Goal: Transaction & Acquisition: Purchase product/service

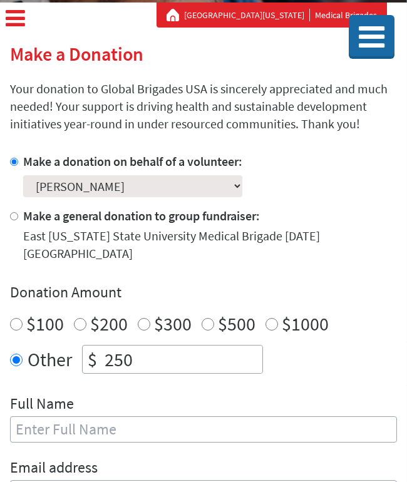
scroll to position [325, 0]
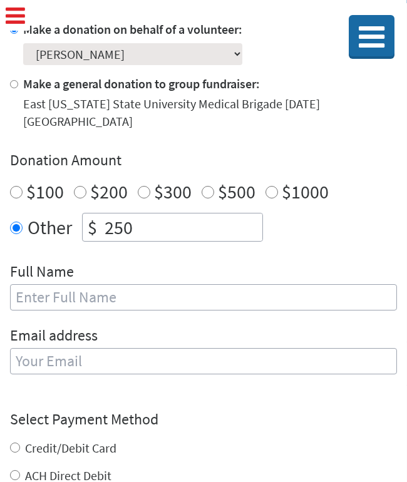
click at [164, 284] on input "text" at bounding box center [203, 297] width 387 height 26
type input "[PERSON_NAME]"
type input "[EMAIL_ADDRESS][DOMAIN_NAME]"
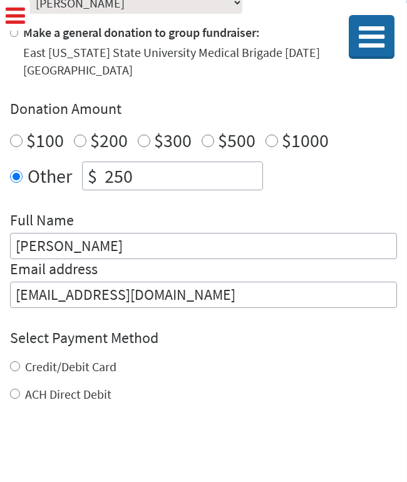
scroll to position [382, 0]
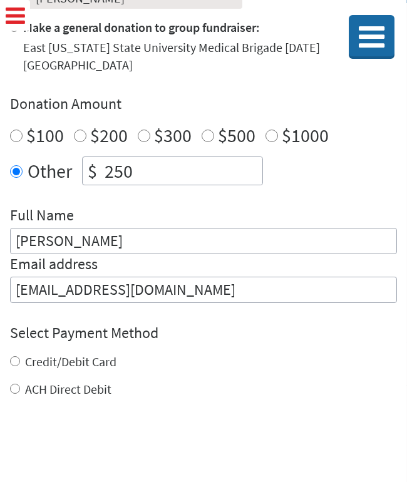
click at [90, 354] on label "Credit/Debit Card" at bounding box center [70, 362] width 91 height 16
click at [20, 357] on input "Credit/Debit Card" at bounding box center [15, 362] width 10 height 10
radio input "true"
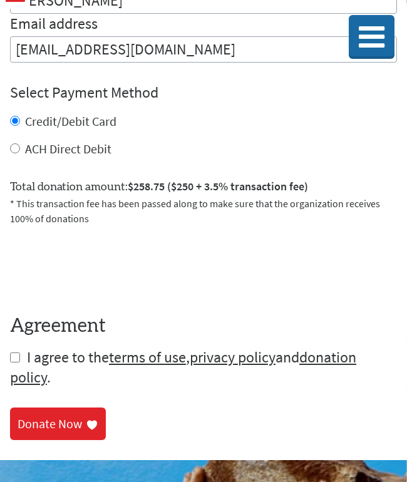
scroll to position [638, 0]
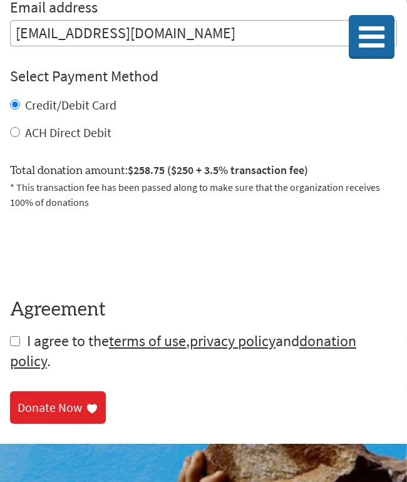
click at [13, 336] on input "checkbox" at bounding box center [15, 341] width 10 height 10
checkbox input "true"
click at [48, 400] on div "Donate Now" at bounding box center [50, 409] width 65 height 18
